Goal: Task Accomplishment & Management: Manage account settings

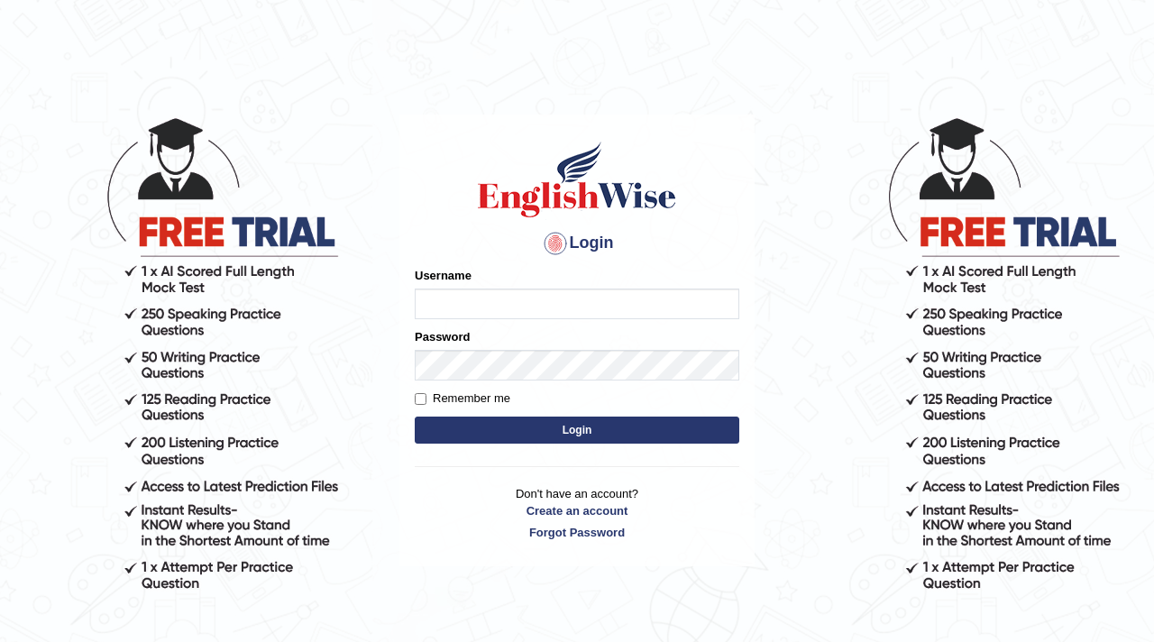
click at [503, 308] on input "Username" at bounding box center [577, 303] width 324 height 31
type input "parwin_parramatta"
click at [569, 441] on button "Login" at bounding box center [577, 429] width 324 height 27
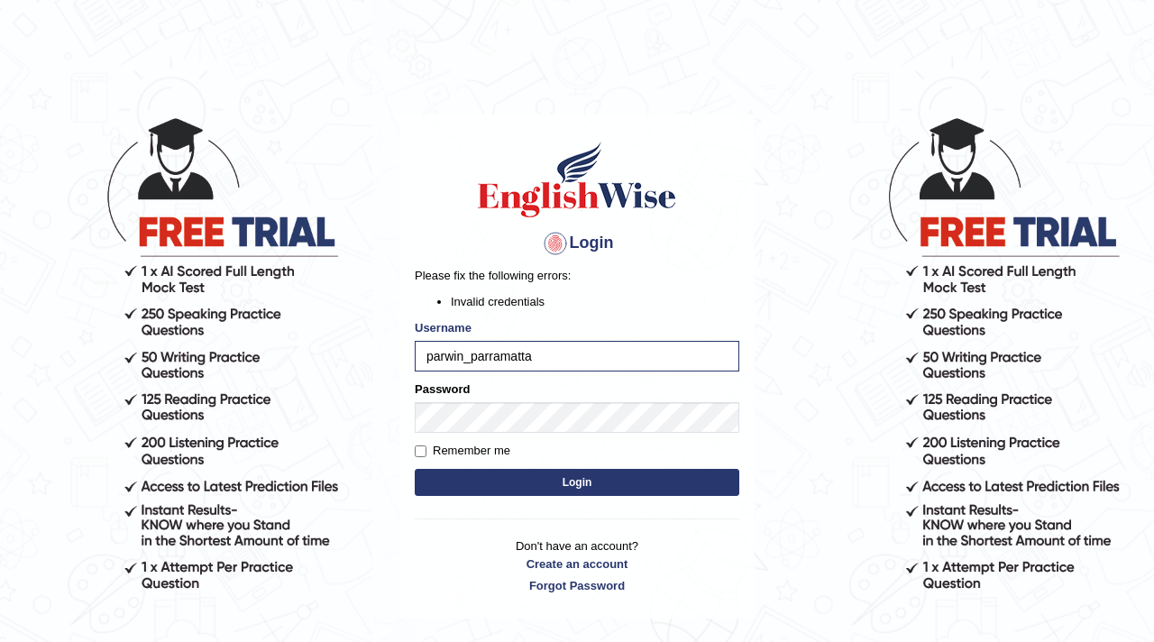
click at [524, 481] on button "Login" at bounding box center [577, 482] width 324 height 27
